Goal: Entertainment & Leisure: Consume media (video, audio)

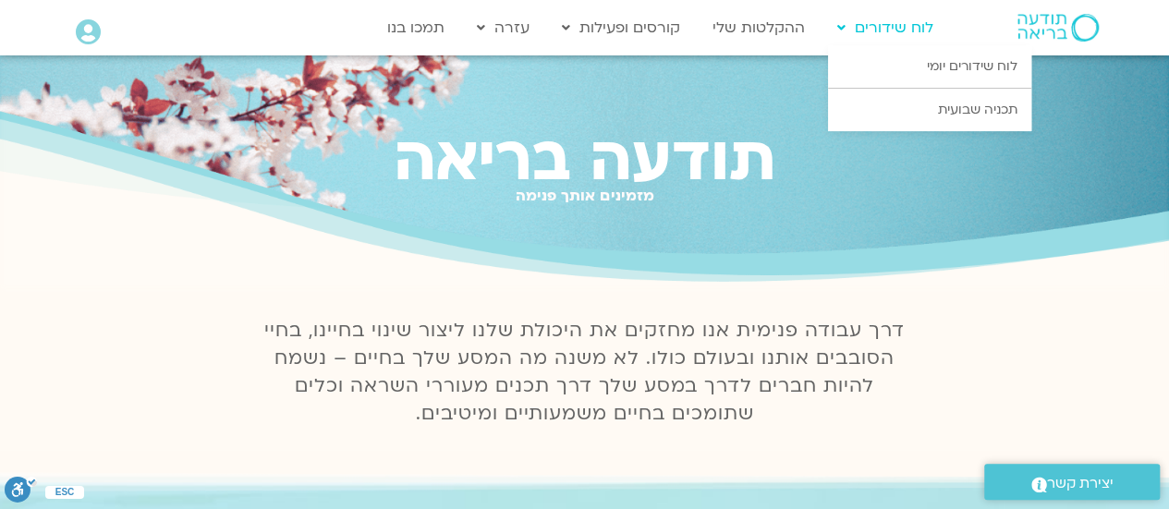
click at [883, 21] on link "לוח שידורים" at bounding box center [885, 27] width 115 height 35
click at [941, 62] on link "לוח שידורים יומי" at bounding box center [929, 66] width 203 height 43
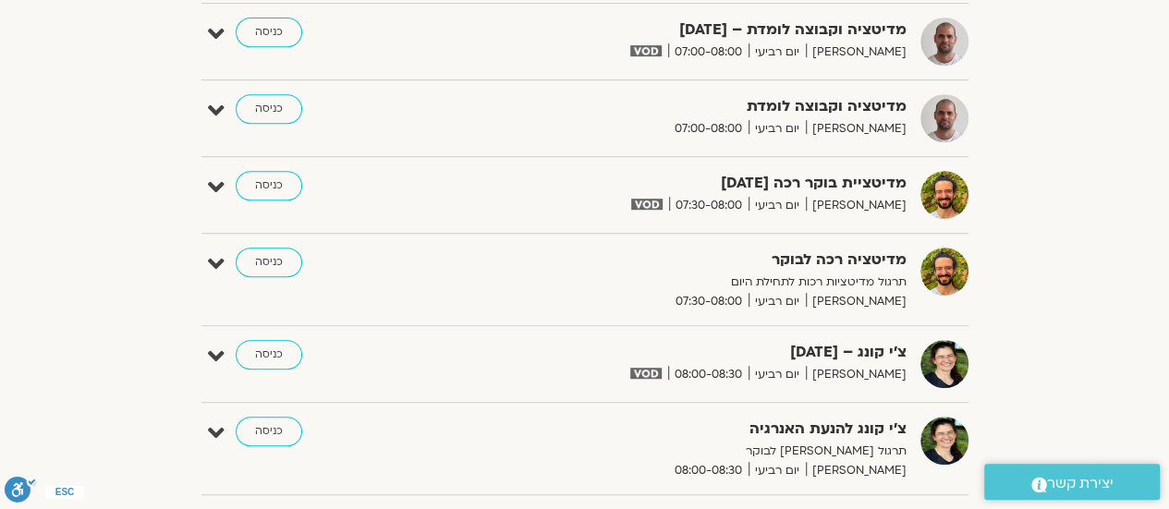
scroll to position [34, 0]
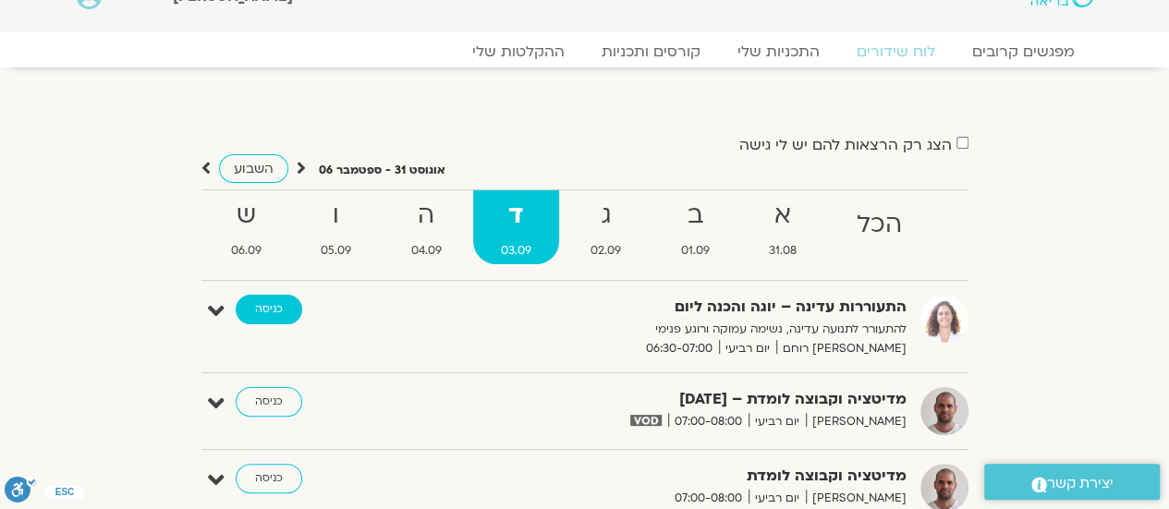
click at [250, 301] on link "כניסה" at bounding box center [269, 310] width 67 height 30
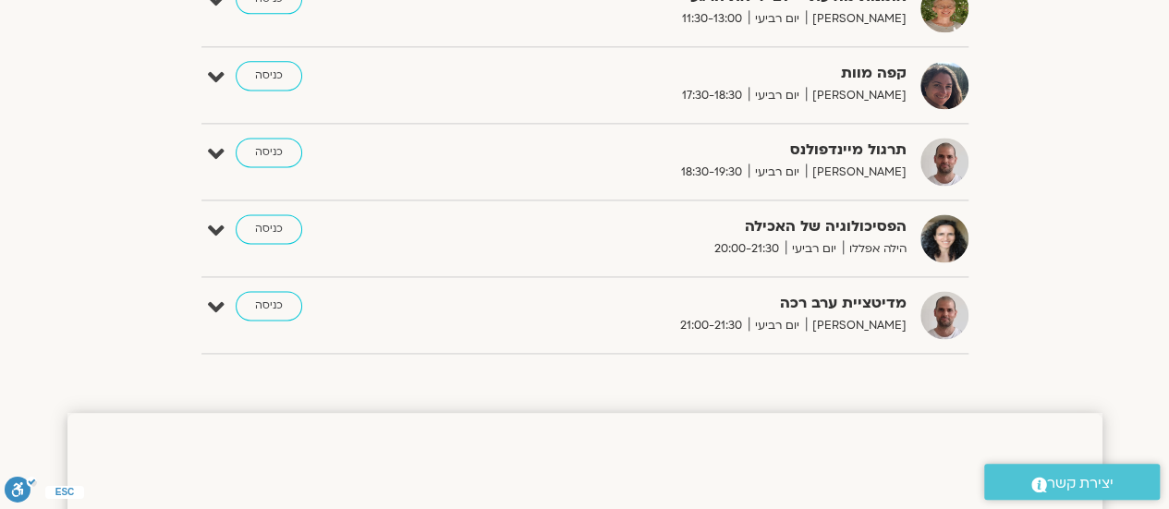
scroll to position [1328, 0]
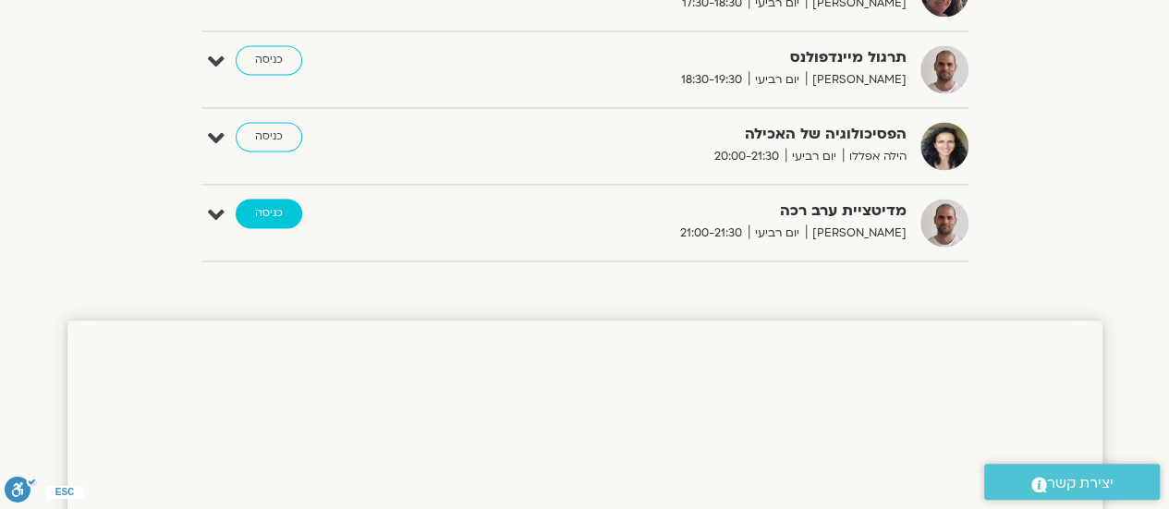
click at [275, 205] on link "כניסה" at bounding box center [269, 214] width 67 height 30
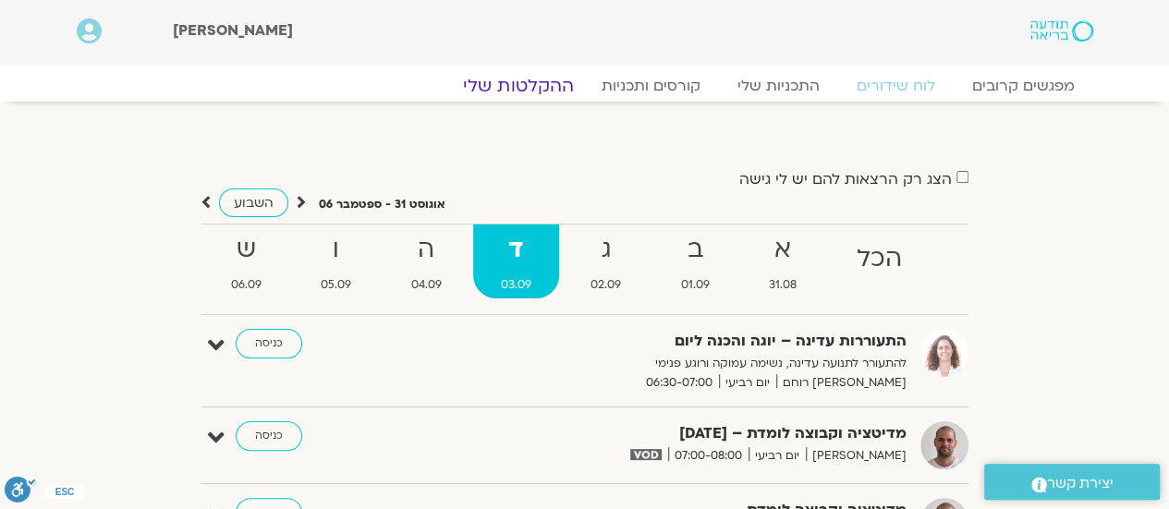
click at [552, 81] on link "ההקלטות שלי" at bounding box center [518, 86] width 155 height 22
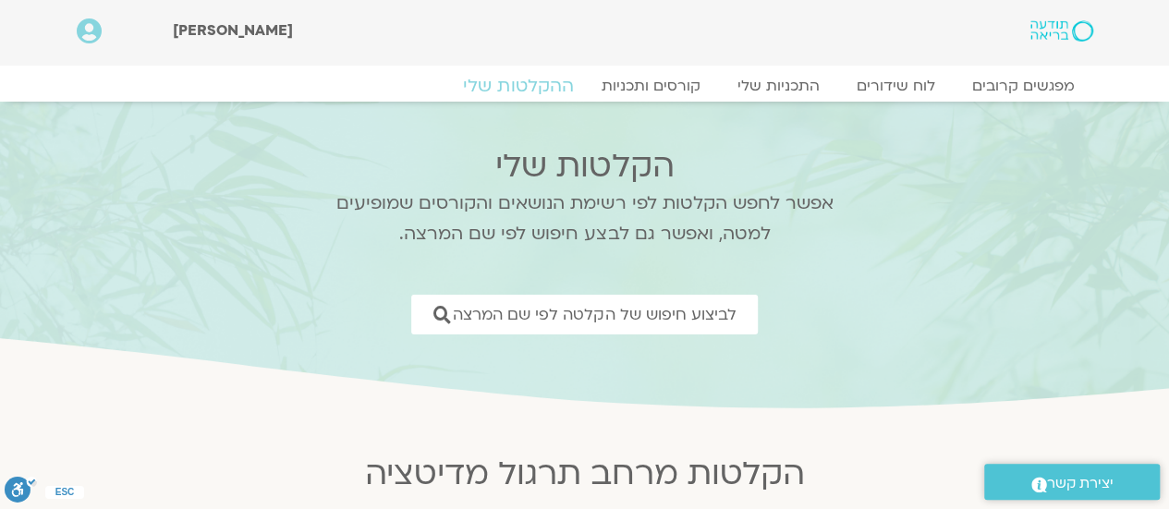
click at [535, 84] on link "ההקלטות שלי" at bounding box center [518, 86] width 155 height 22
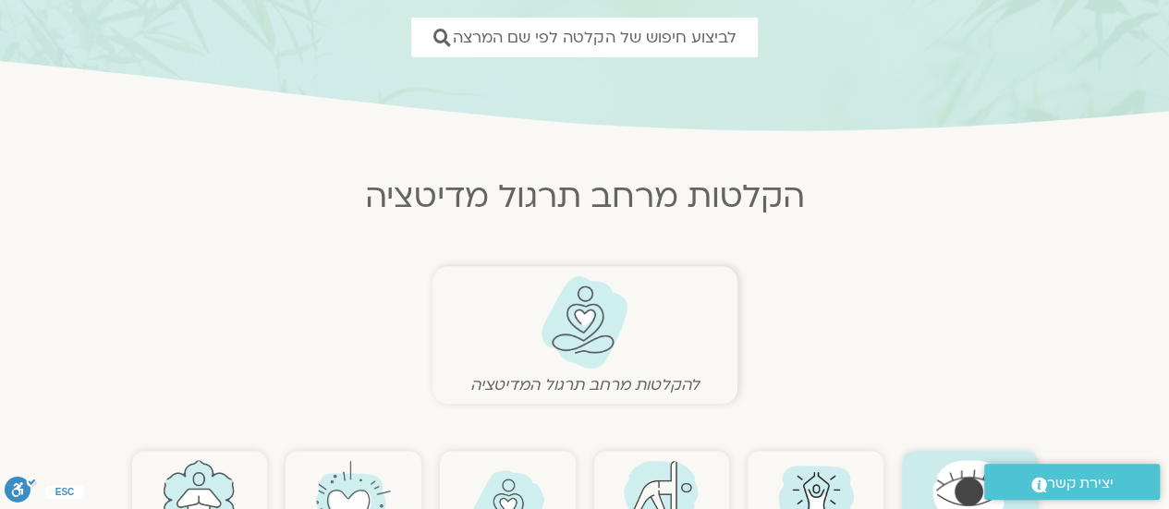
scroll to position [462, 0]
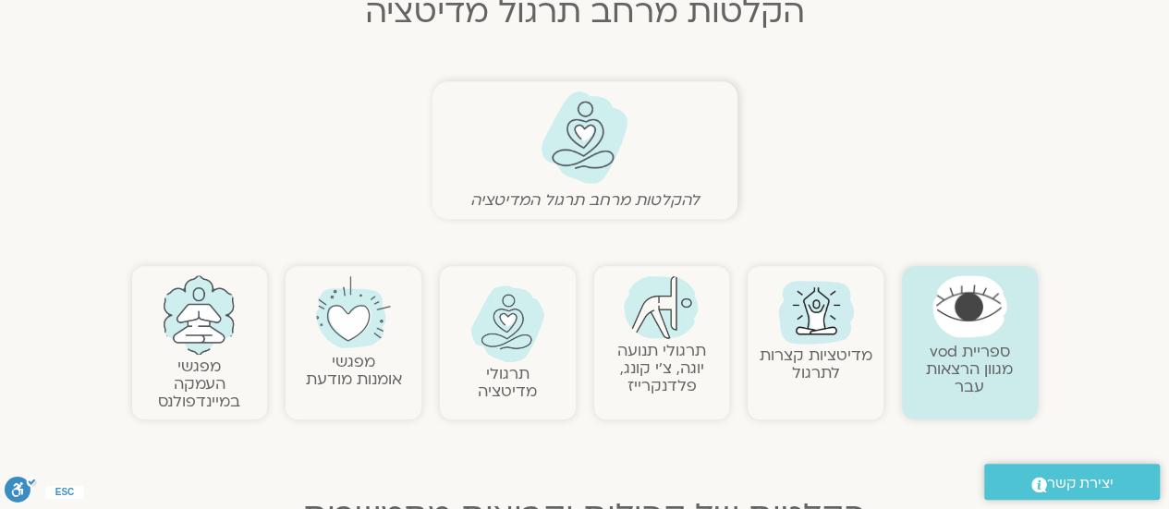
click at [800, 336] on img at bounding box center [816, 310] width 89 height 89
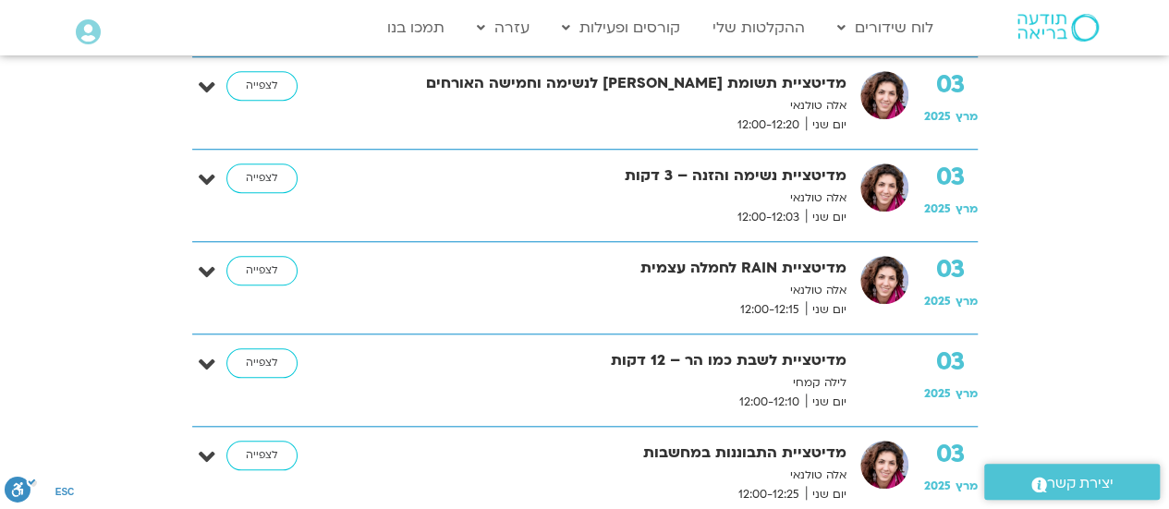
scroll to position [555, 0]
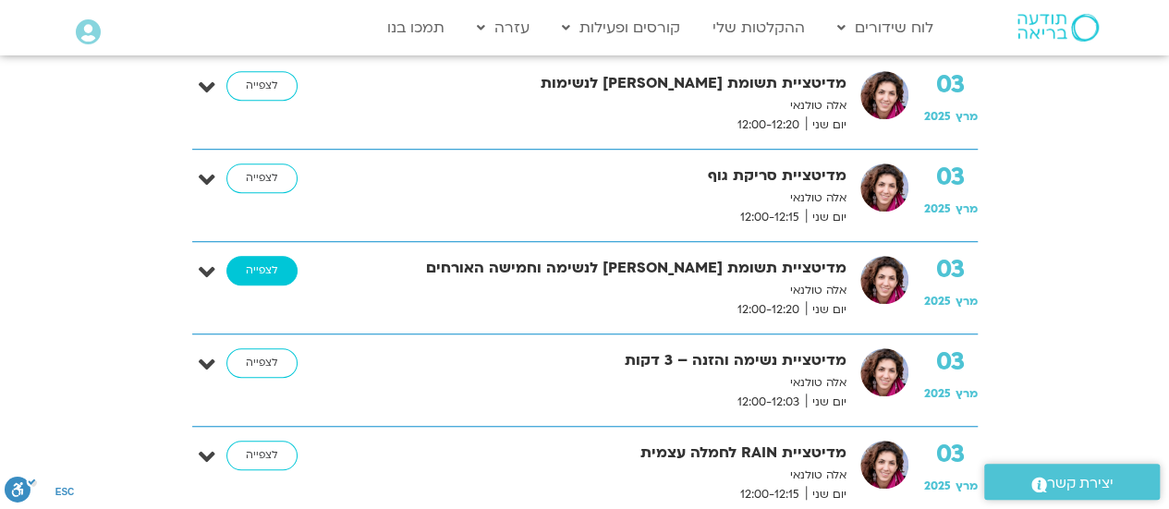
click at [259, 270] on link "לצפייה" at bounding box center [261, 271] width 71 height 30
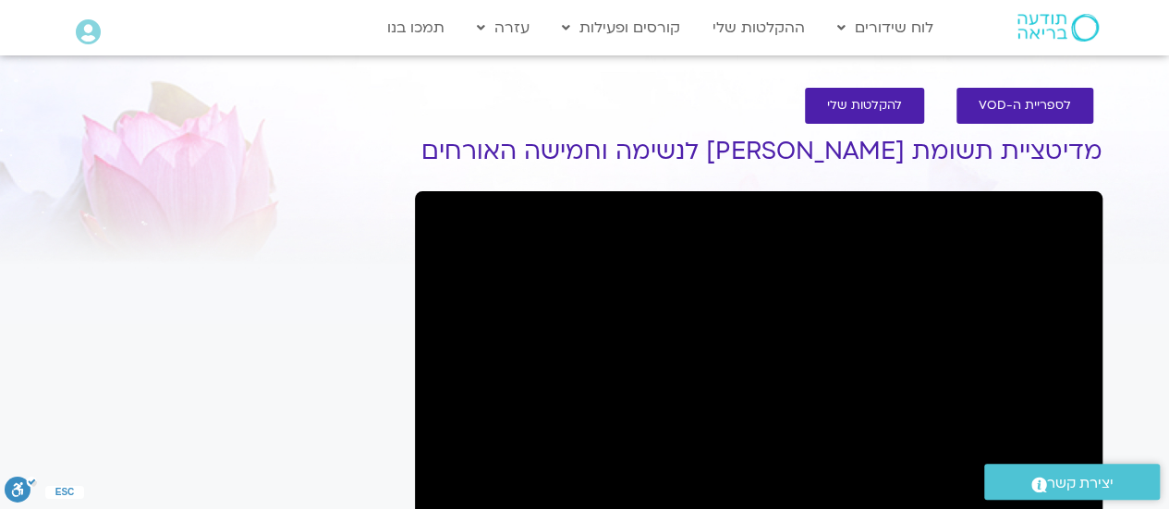
scroll to position [185, 0]
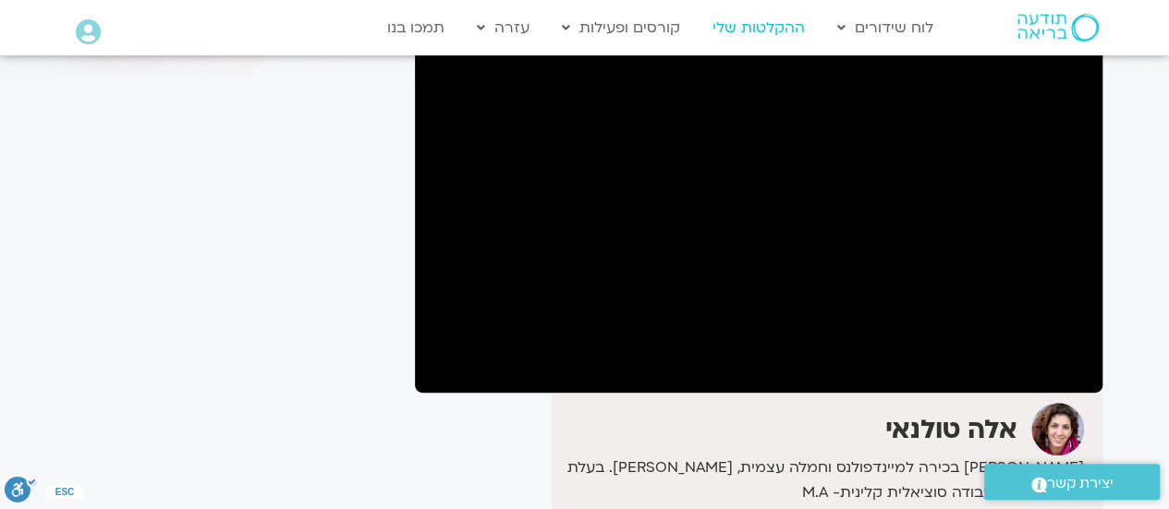
click at [766, 29] on link "ההקלטות שלי" at bounding box center [758, 27] width 111 height 35
click at [773, 26] on link "ההקלטות שלי" at bounding box center [758, 27] width 111 height 35
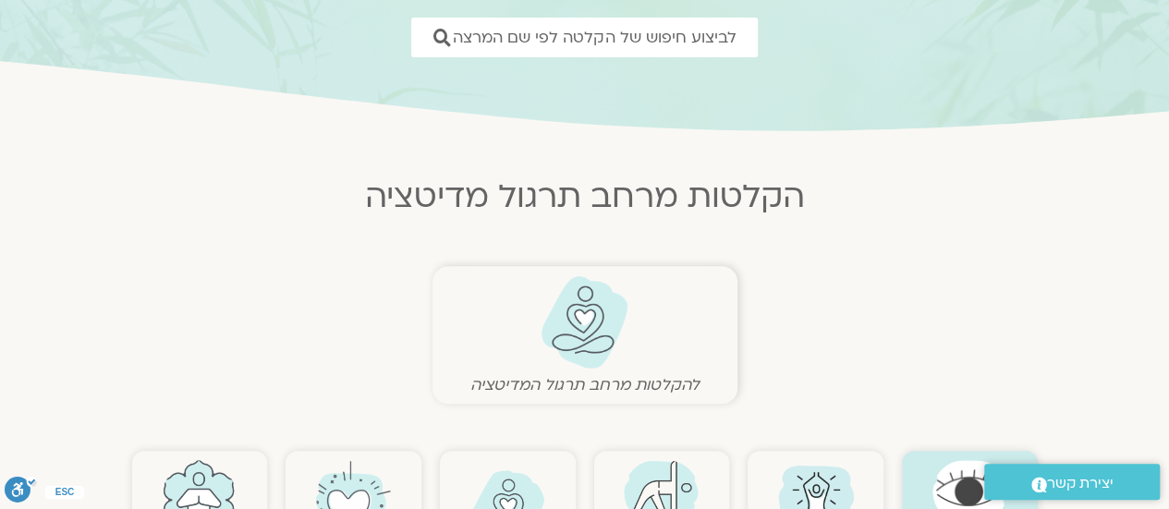
scroll to position [462, 0]
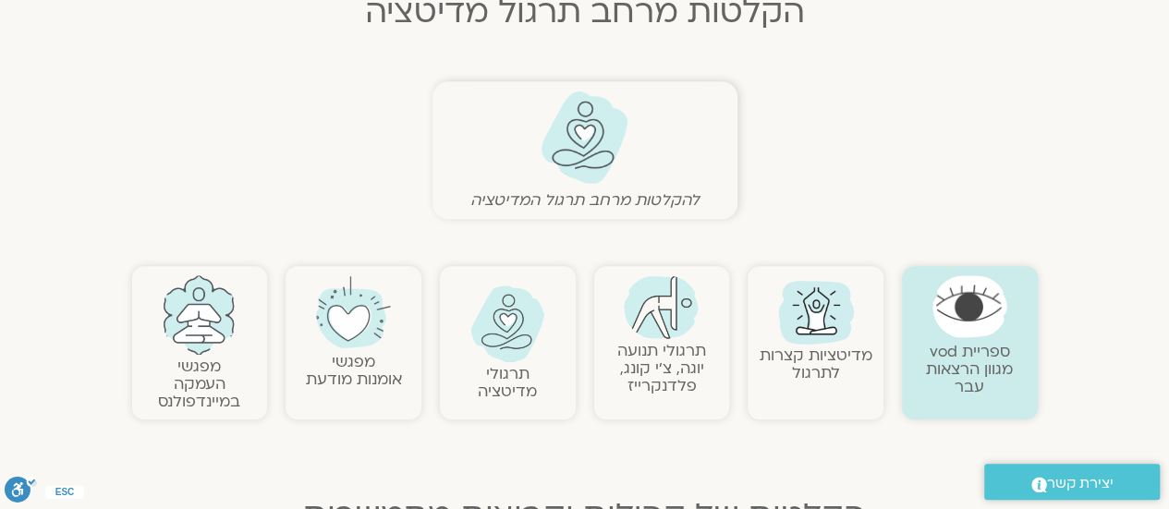
click at [658, 358] on link "תרגולי תנועה יוגה, צ׳י קונג, פלדנקרייז" at bounding box center [661, 368] width 89 height 56
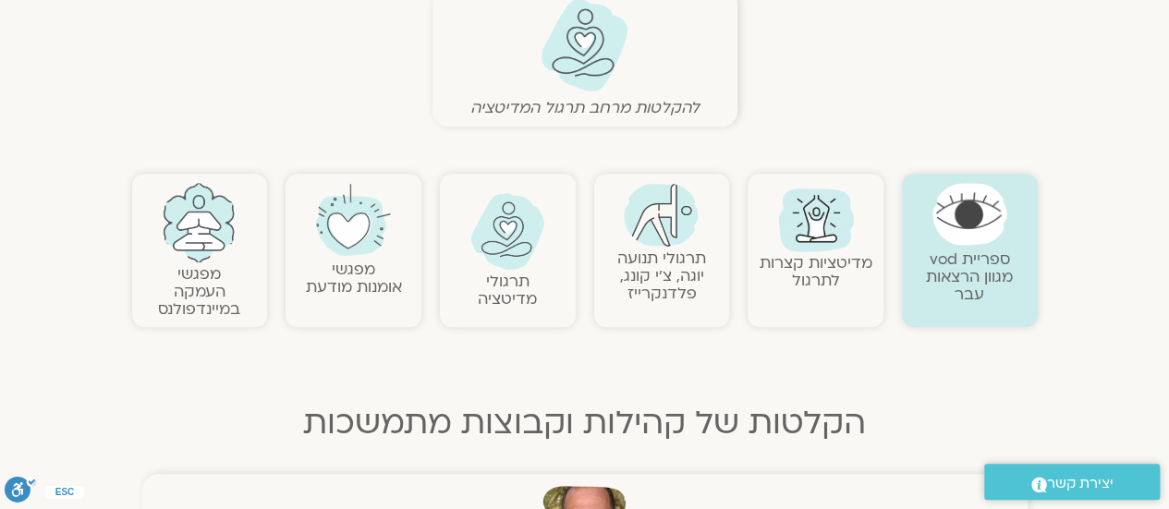
click at [671, 263] on link "תרגולי תנועה יוגה, צ׳י קונג, פלדנקרייז" at bounding box center [661, 276] width 89 height 56
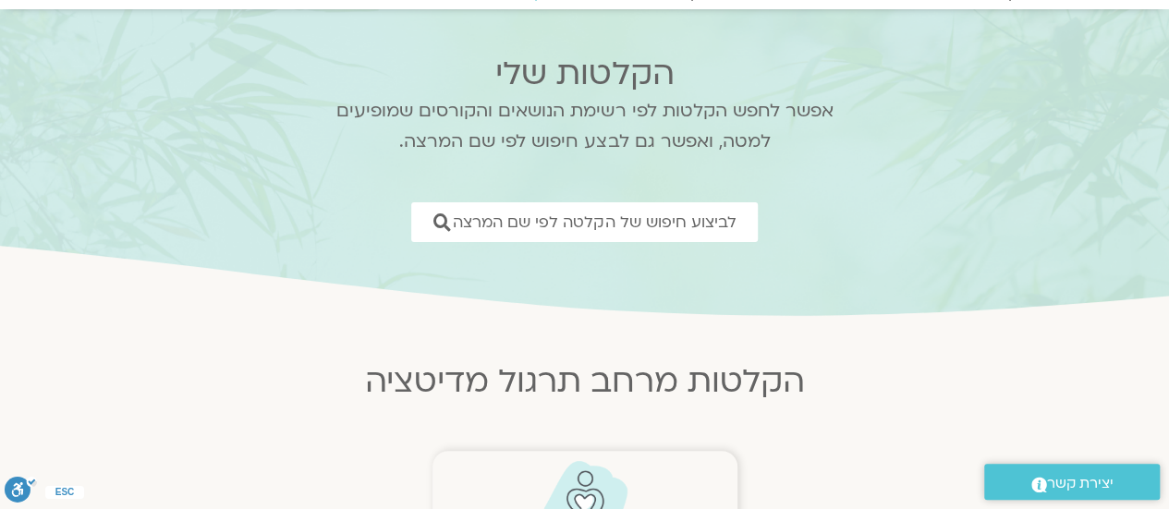
scroll to position [0, 0]
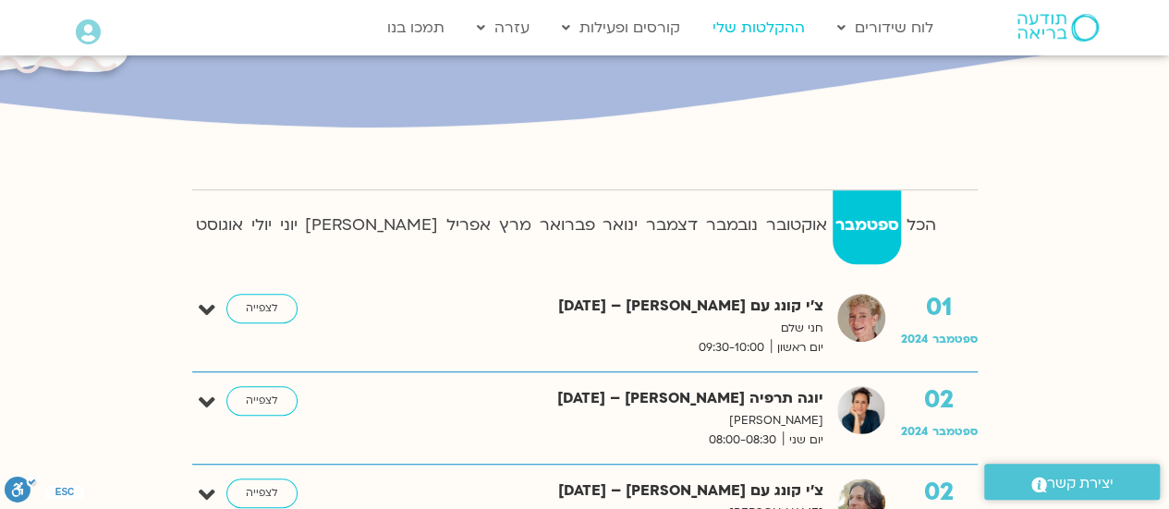
click at [761, 25] on link "ההקלטות שלי" at bounding box center [758, 27] width 111 height 35
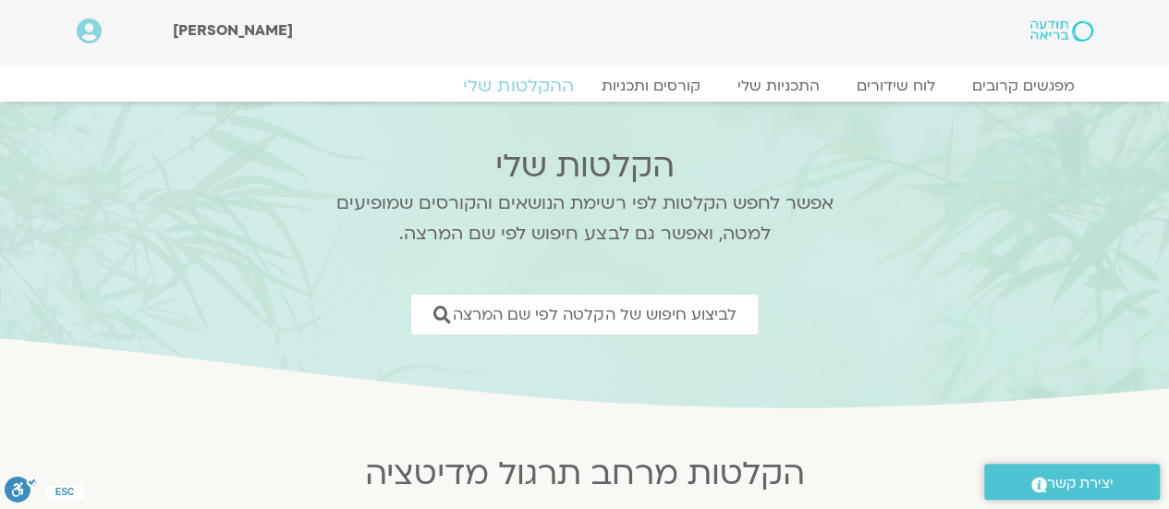
click at [519, 84] on link "ההקלטות שלי" at bounding box center [518, 86] width 155 height 22
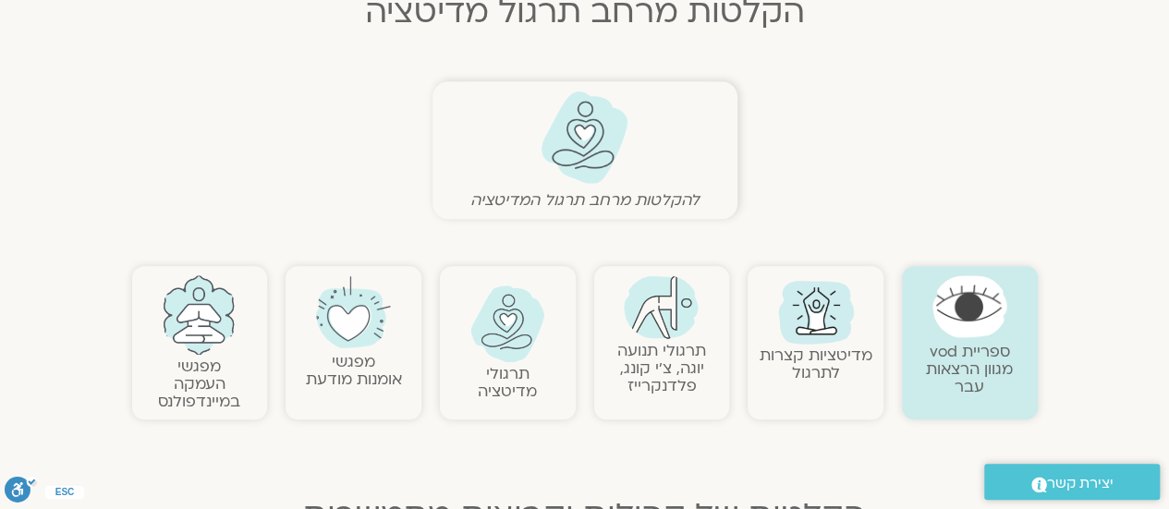
scroll to position [555, 0]
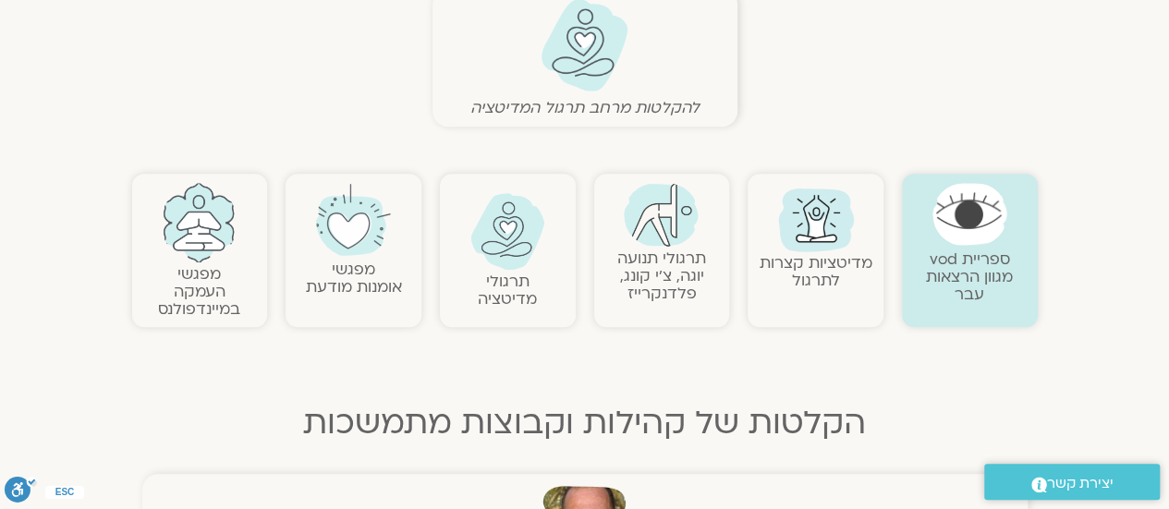
click at [663, 286] on link "תרגולי תנועה יוגה, צ׳י קונג, פלדנקרייז" at bounding box center [661, 276] width 89 height 56
click at [663, 280] on link "תרגולי תנועה יוגה, צ׳י קונג, פלדנקרייז" at bounding box center [661, 276] width 89 height 56
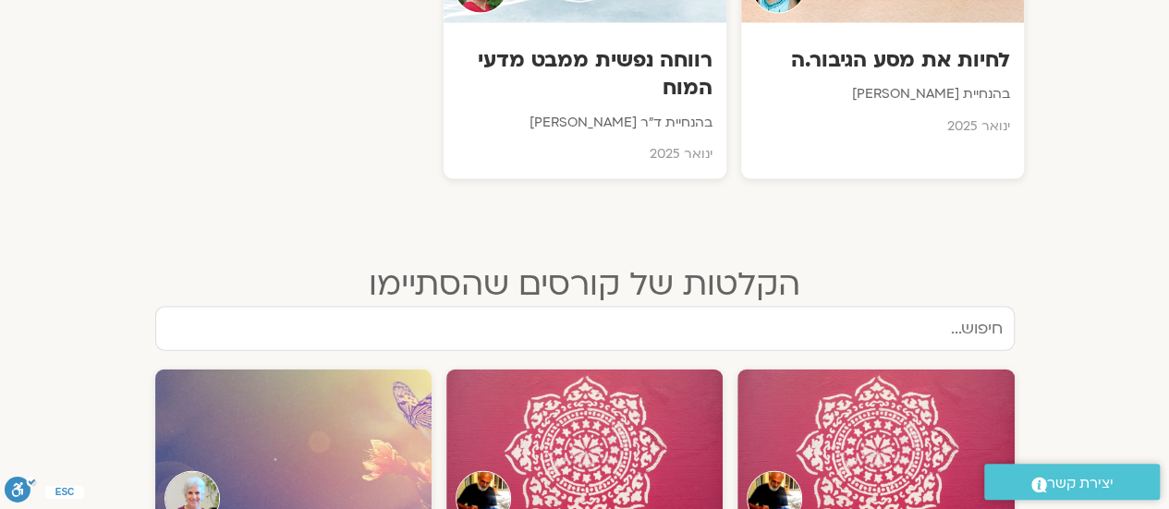
scroll to position [2126, 0]
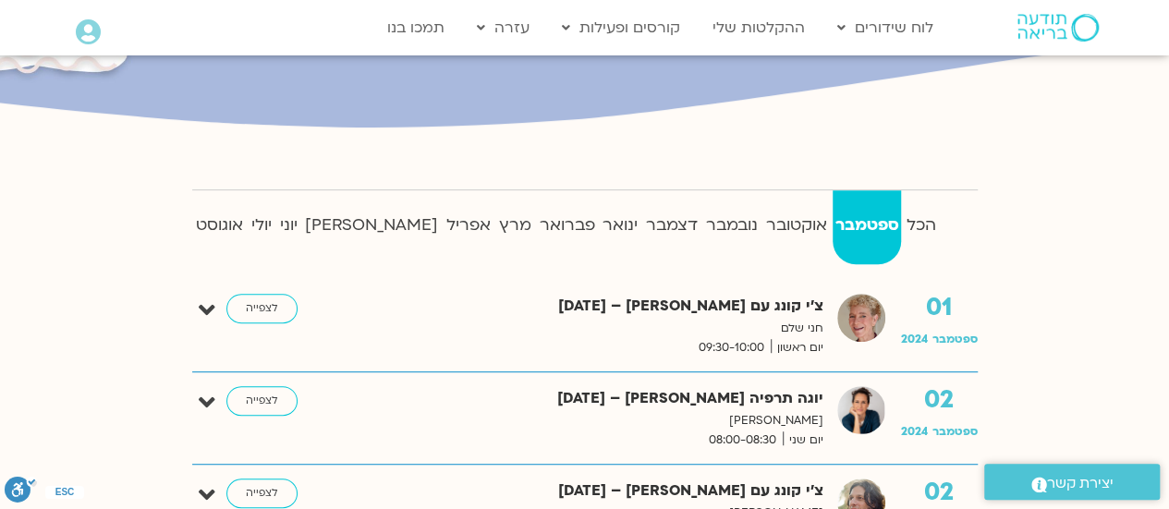
scroll to position [555, 0]
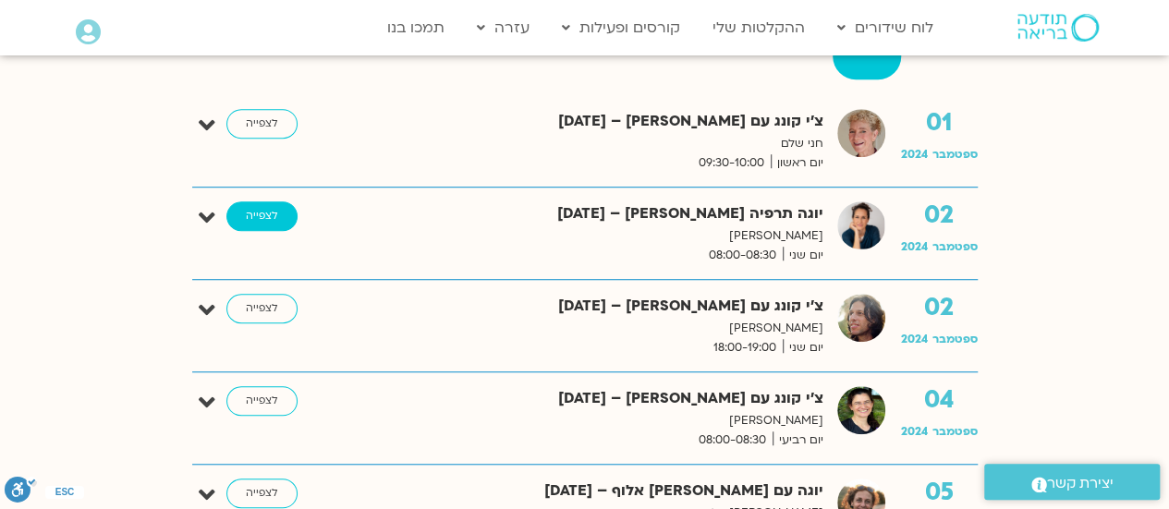
click at [251, 215] on link "לצפייה" at bounding box center [261, 217] width 71 height 30
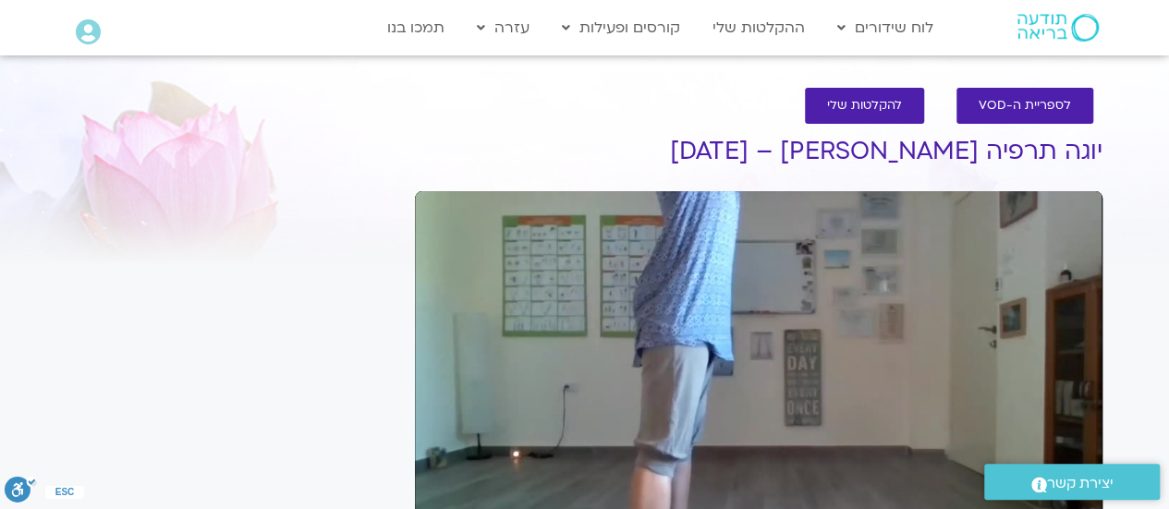
scroll to position [92, 0]
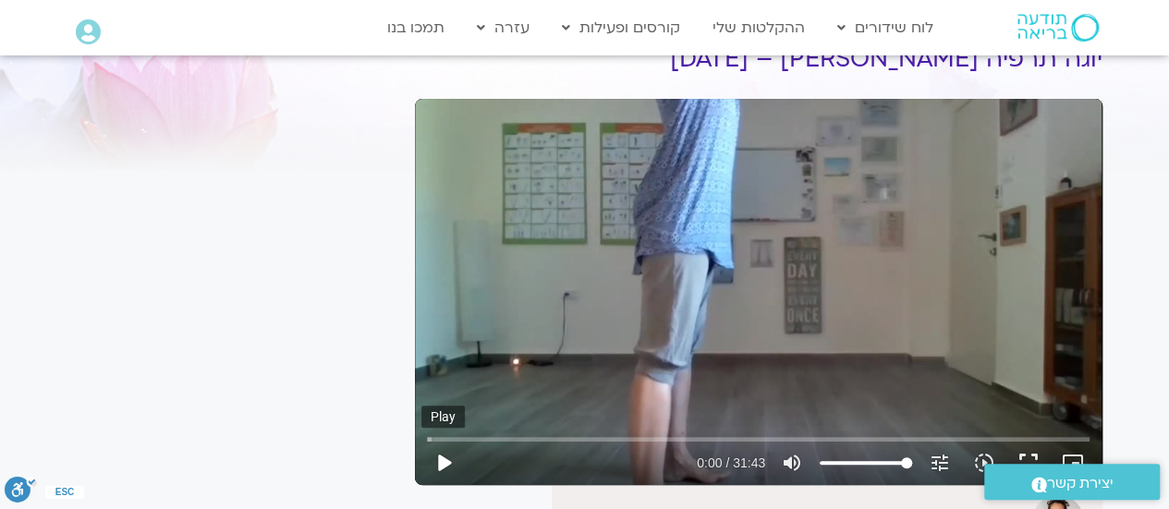
click at [440, 454] on button "play_arrow" at bounding box center [443, 463] width 44 height 44
type input "4.11275"
